Goal: Obtain resource: Download file/media

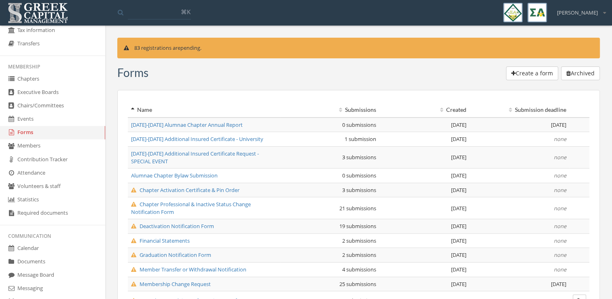
scroll to position [197, 0]
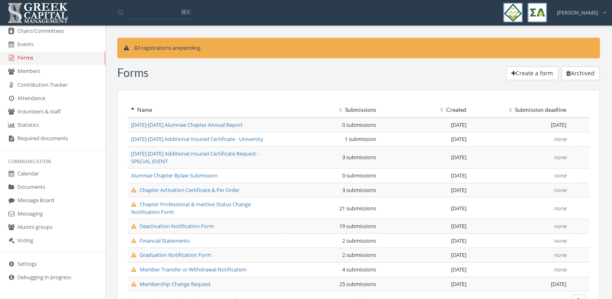
click at [38, 193] on link "Documents" at bounding box center [52, 186] width 105 height 13
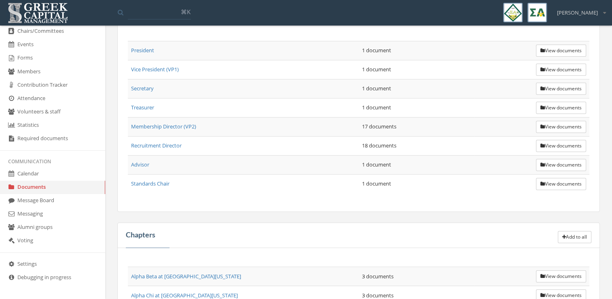
scroll to position [280, 0]
click at [547, 272] on button "View documents" at bounding box center [561, 276] width 50 height 12
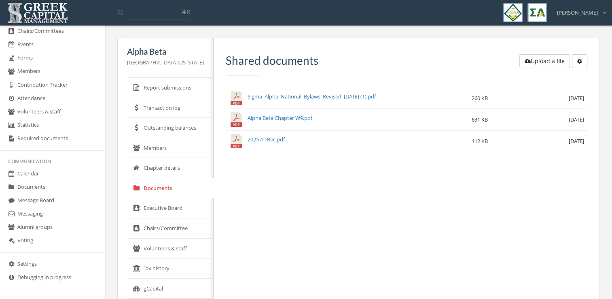
click at [323, 96] on link "Sigma_Alpha_National_Bylaws_Revised_[DATE] (1).pdf" at bounding box center [312, 96] width 128 height 7
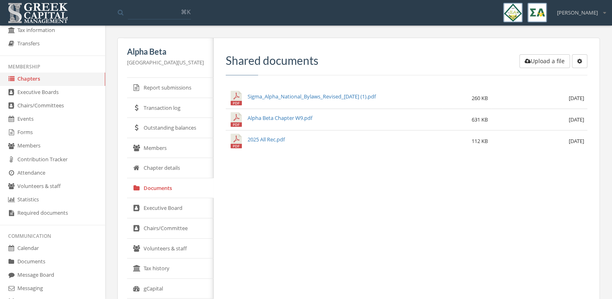
scroll to position [123, 0]
click at [50, 132] on link "Forms" at bounding box center [52, 132] width 105 height 13
